Goal: Transaction & Acquisition: Download file/media

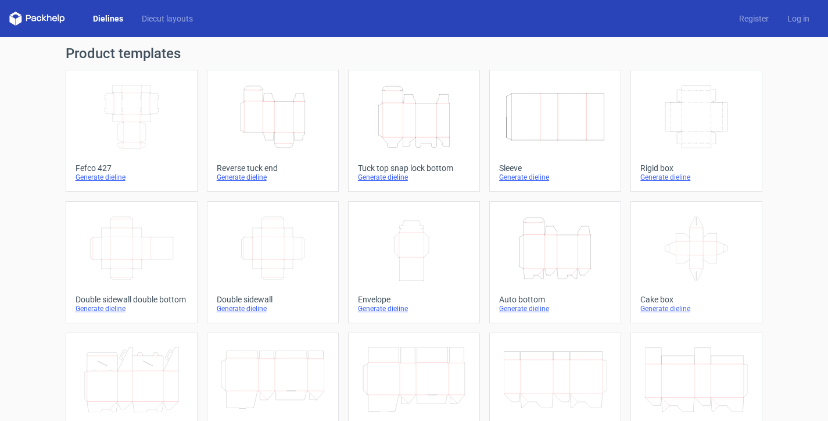
scroll to position [80, 0]
click at [394, 132] on icon "Height Depth Width" at bounding box center [414, 116] width 103 height 65
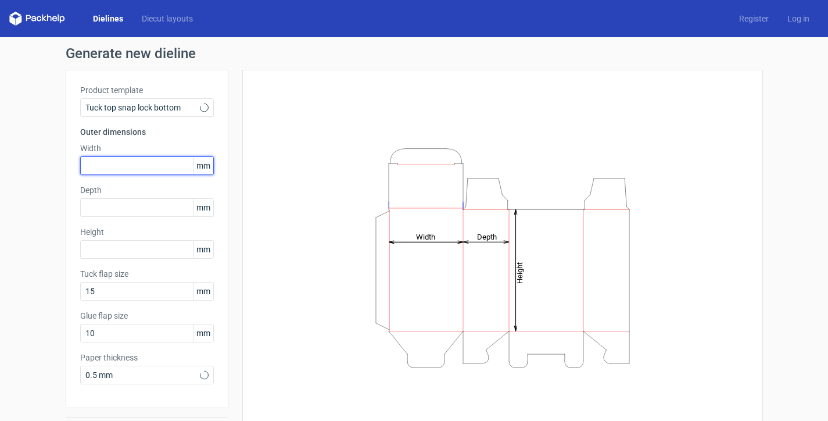
click at [128, 163] on input "text" at bounding box center [147, 165] width 134 height 19
type input "1"
type input "60"
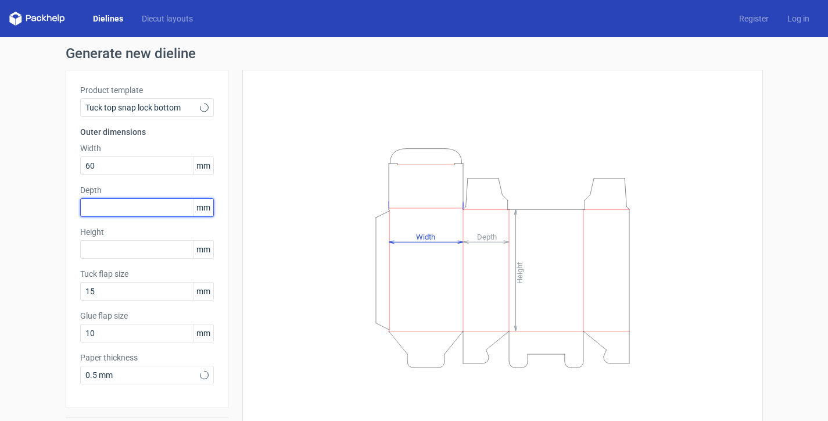
click at [103, 211] on input "text" at bounding box center [147, 207] width 134 height 19
type input "40"
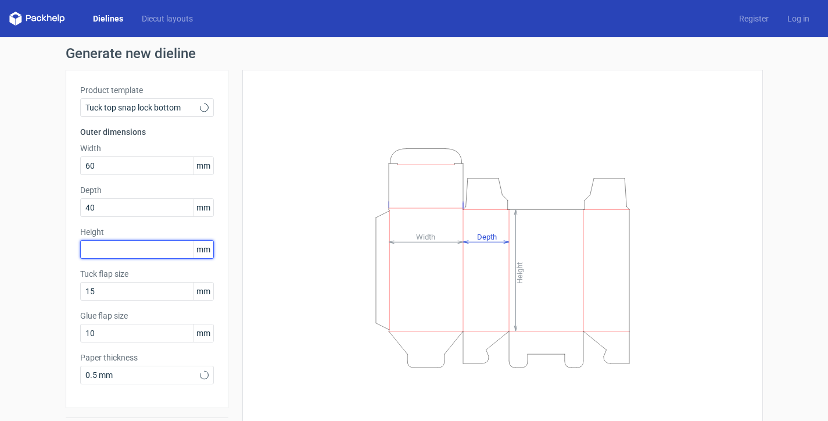
click at [91, 242] on input "text" at bounding box center [147, 249] width 134 height 19
type input "140"
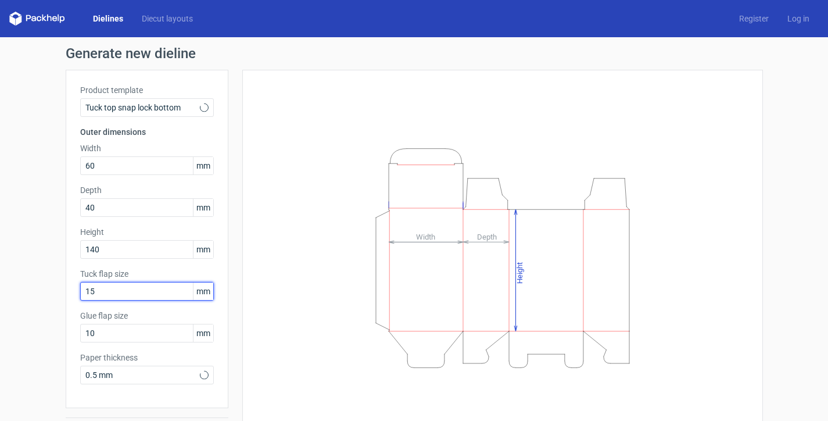
click at [98, 296] on input "15" at bounding box center [147, 291] width 134 height 19
drag, startPoint x: 94, startPoint y: 295, endPoint x: 59, endPoint y: 294, distance: 34.3
click at [59, 294] on div "Generate new dieline Product template Tuck top snap lock bottom Outer dimension…" at bounding box center [414, 246] width 828 height 418
type input "20"
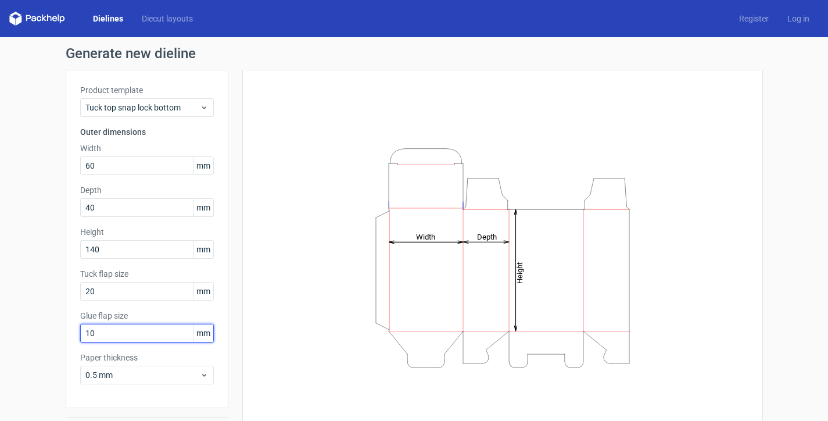
drag, startPoint x: 94, startPoint y: 335, endPoint x: 62, endPoint y: 338, distance: 32.7
click at [66, 336] on div "Product template Tuck top snap lock bottom Outer dimensions Width 60 mm Depth 4…" at bounding box center [147, 239] width 163 height 338
type input "15"
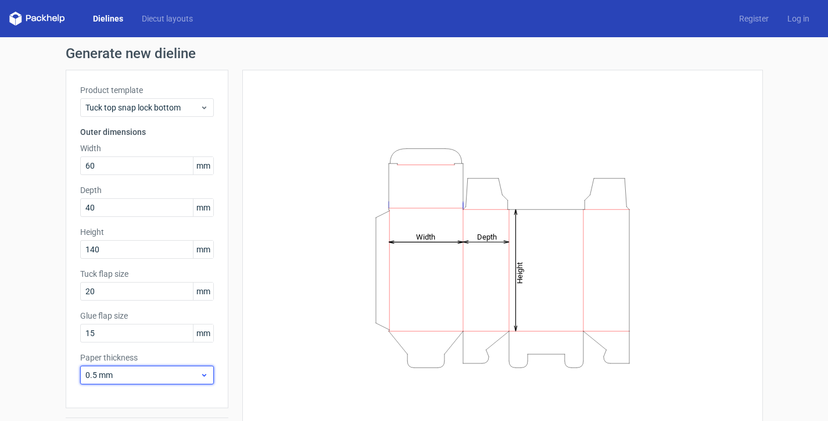
click at [158, 374] on span "0.5 mm" at bounding box center [142, 375] width 114 height 12
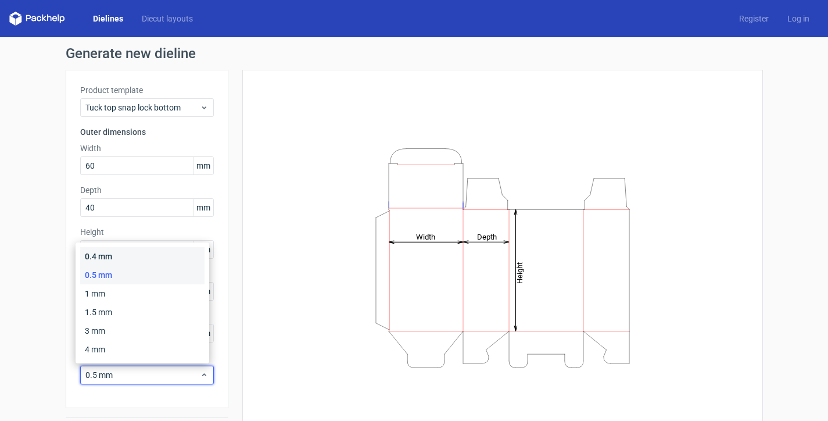
click at [128, 257] on div "0.4 mm" at bounding box center [142, 256] width 124 height 19
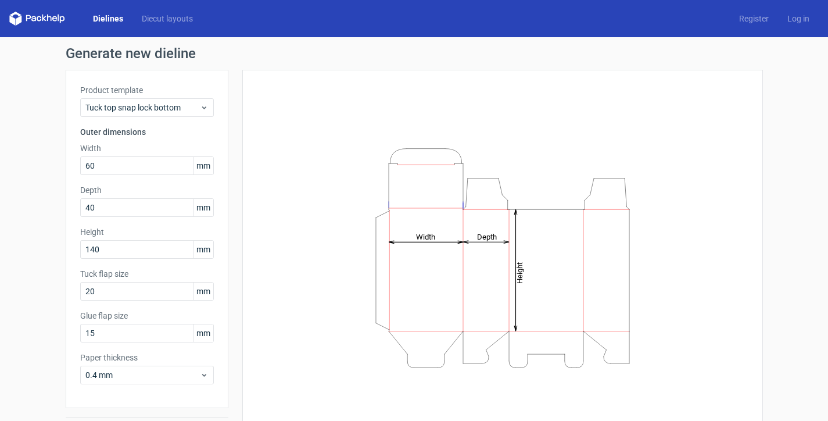
scroll to position [34, 0]
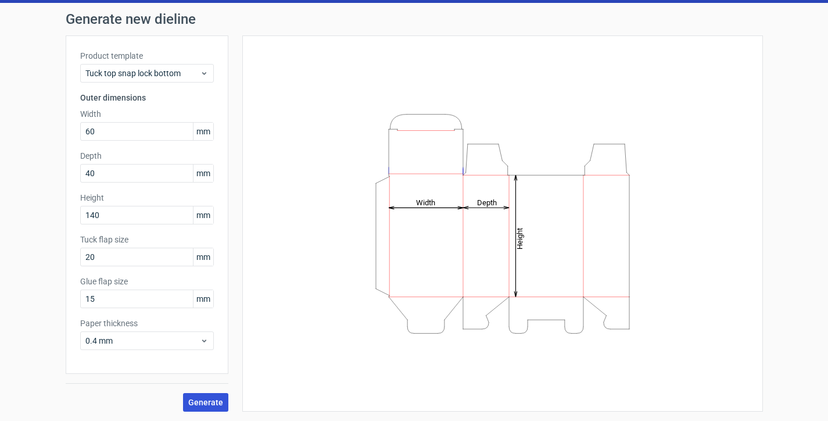
click at [188, 400] on span "Generate" at bounding box center [205, 402] width 35 height 8
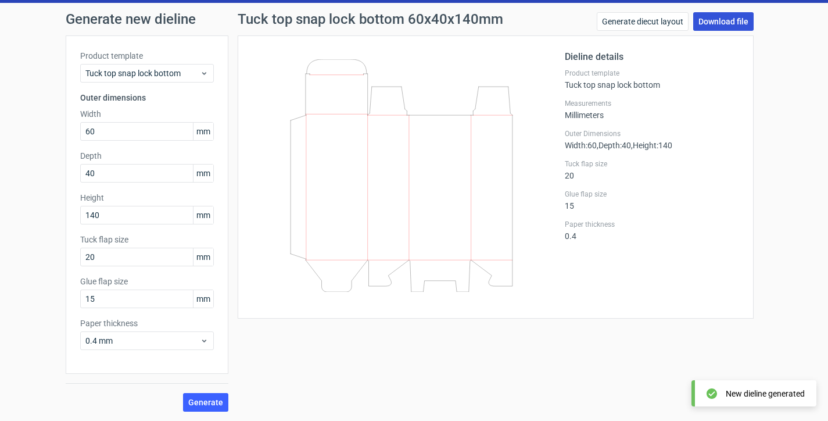
click at [723, 14] on link "Download file" at bounding box center [723, 21] width 60 height 19
